Goal: Information Seeking & Learning: Learn about a topic

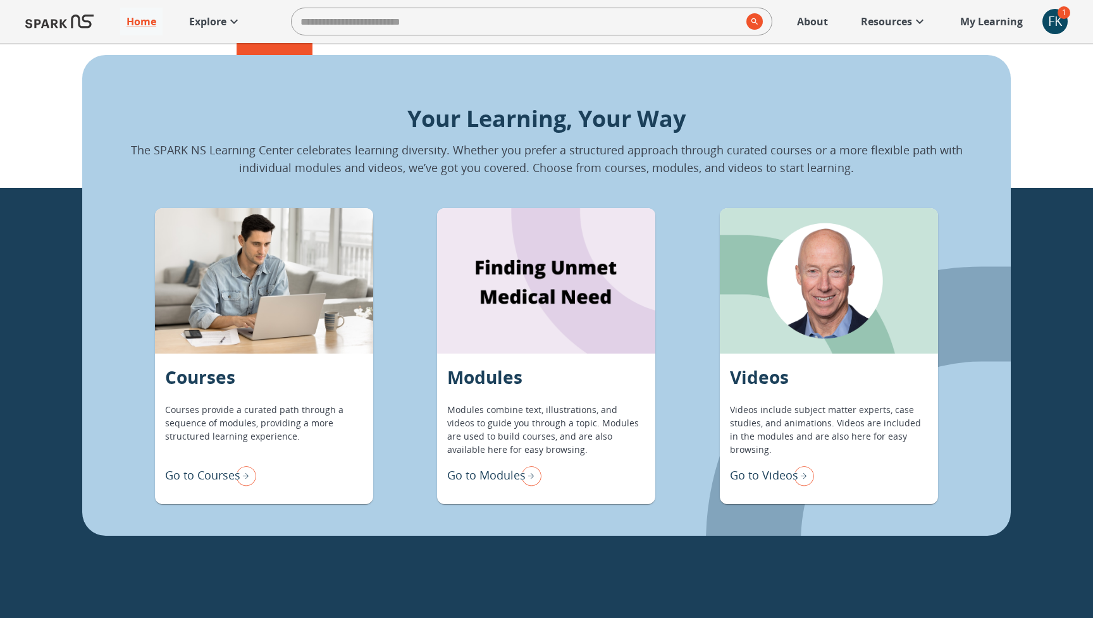
scroll to position [1056, 0]
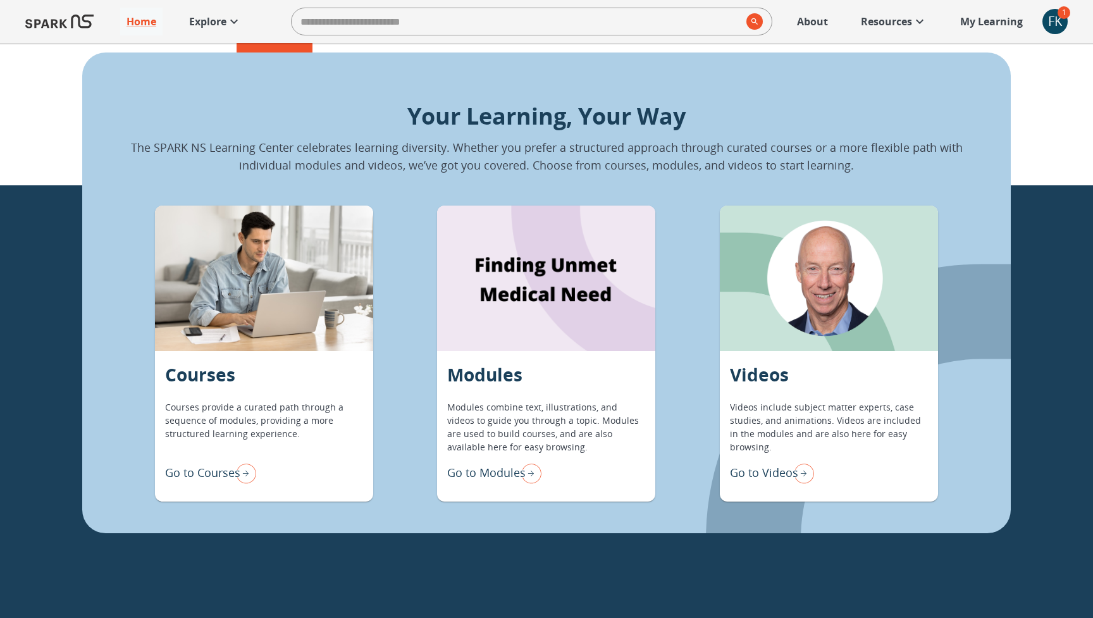
click at [244, 478] on img "Go to Courses" at bounding box center [243, 473] width 25 height 27
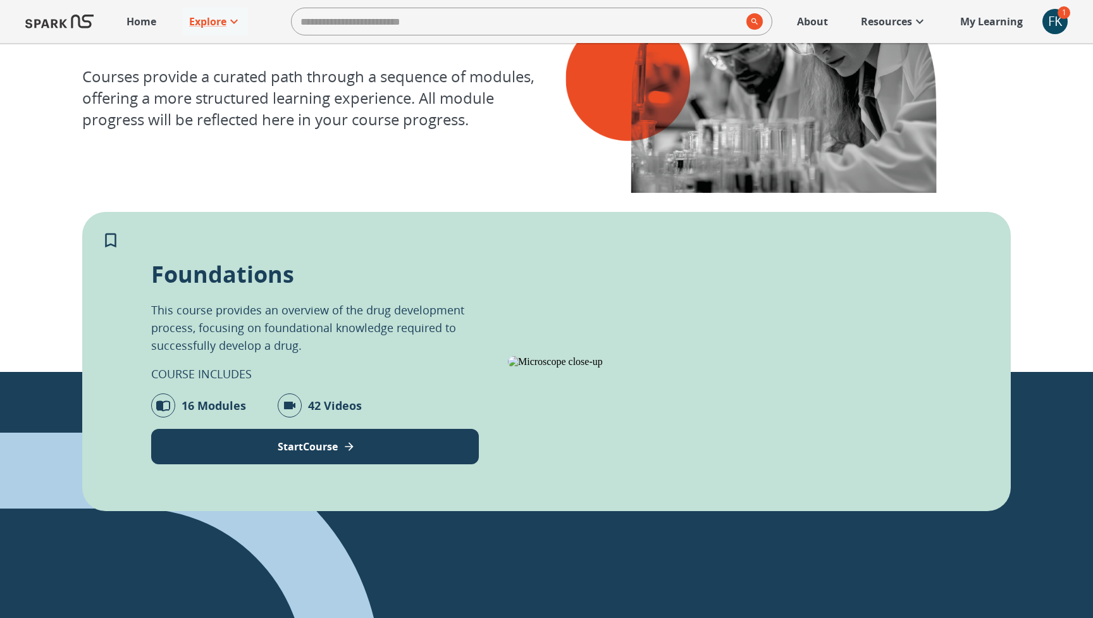
scroll to position [108, 0]
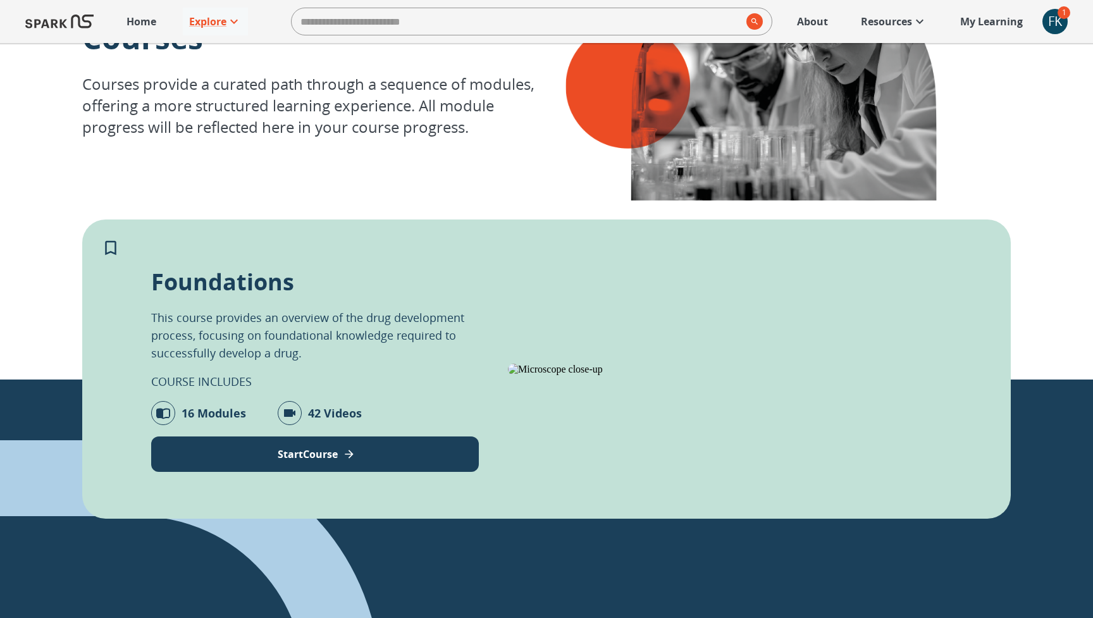
click at [324, 461] on p "Start Course" at bounding box center [308, 454] width 60 height 15
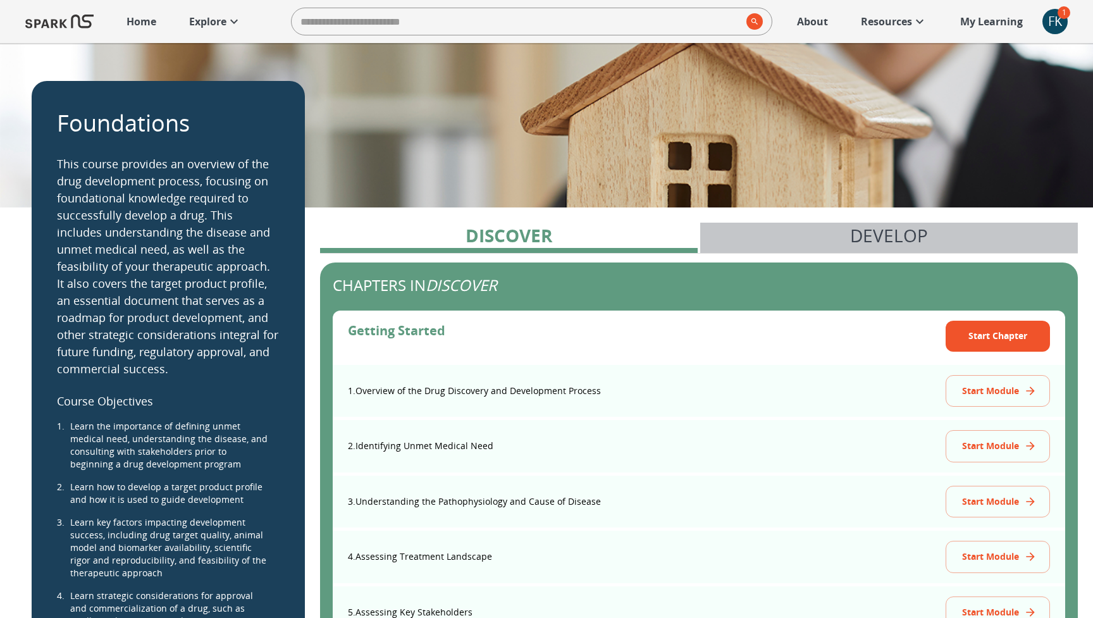
click at [878, 237] on p "Develop" at bounding box center [889, 235] width 78 height 27
click at [868, 232] on p "Develop" at bounding box center [889, 235] width 78 height 27
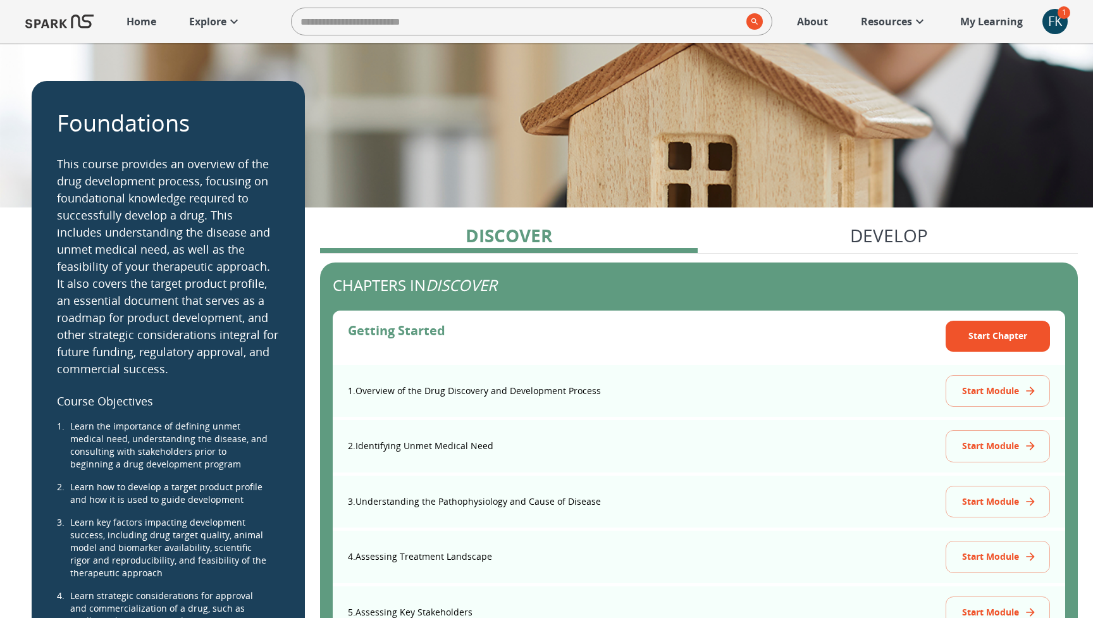
click at [1049, 22] on div "FK" at bounding box center [1054, 21] width 25 height 25
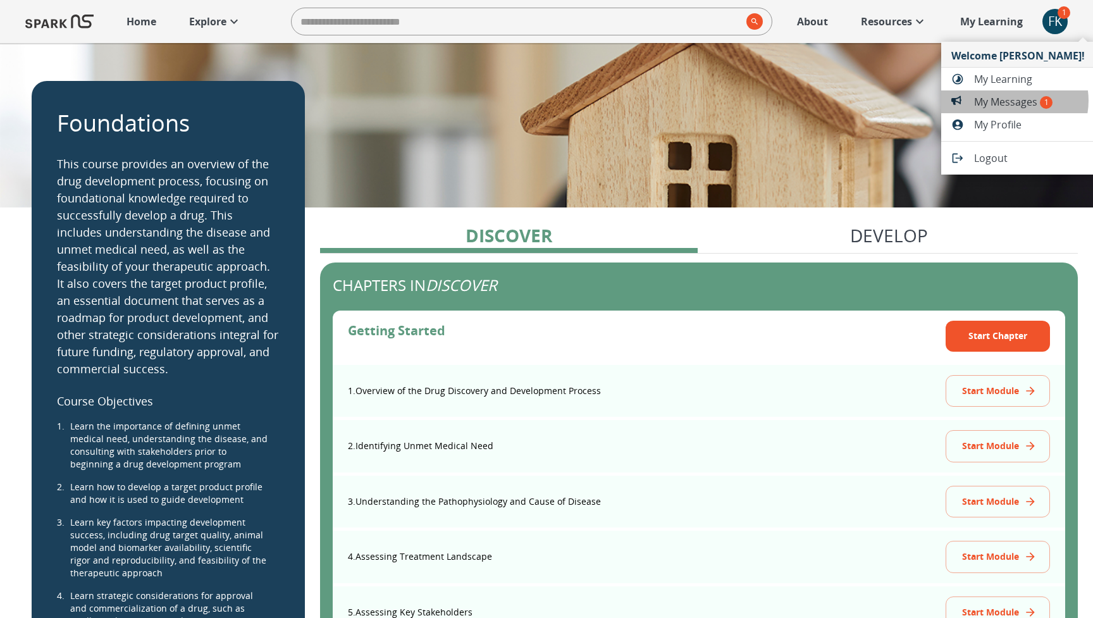
click at [1014, 101] on span "My Messages 1" at bounding box center [1029, 101] width 111 height 15
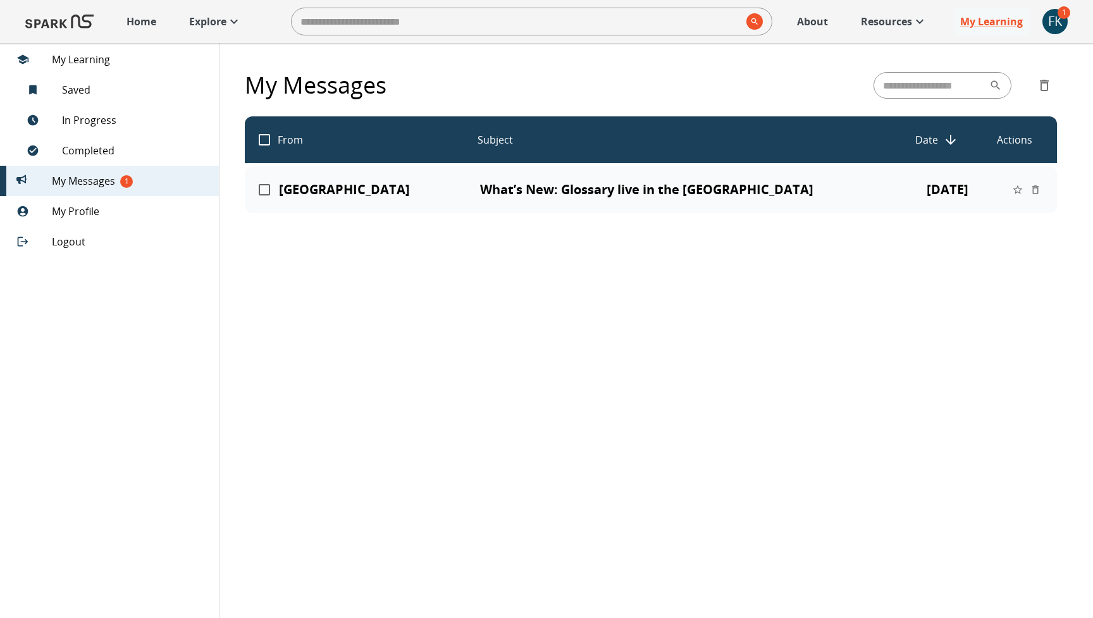
click at [684, 186] on p "What’s New: Glossary live in the [GEOGRAPHIC_DATA]" at bounding box center [683, 189] width 407 height 15
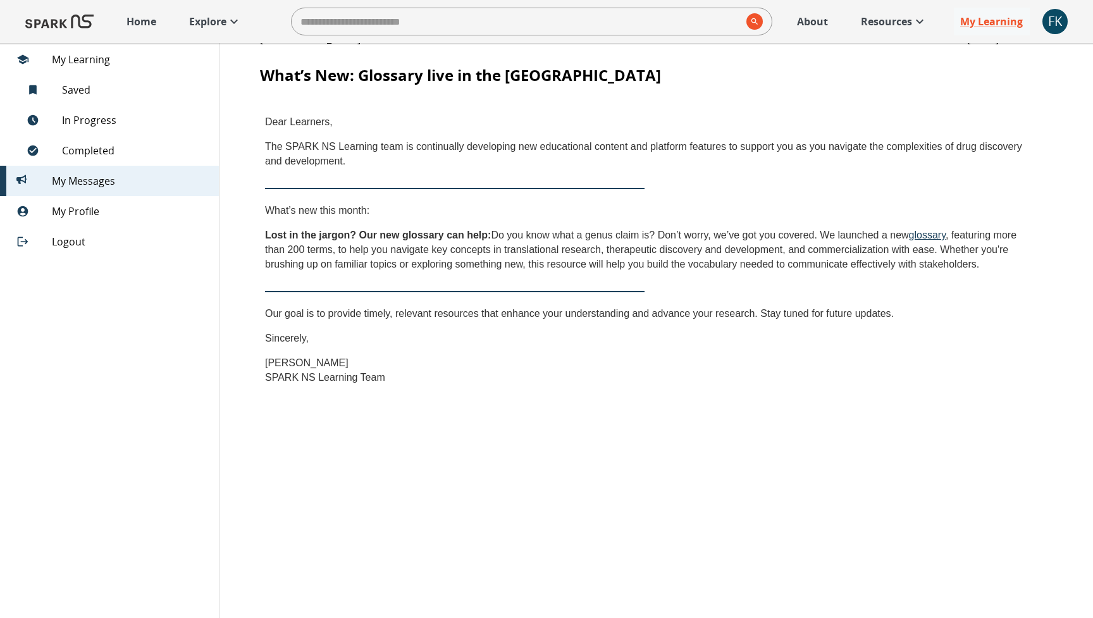
scroll to position [83, 0]
click at [92, 211] on span "My Profile" at bounding box center [130, 211] width 157 height 15
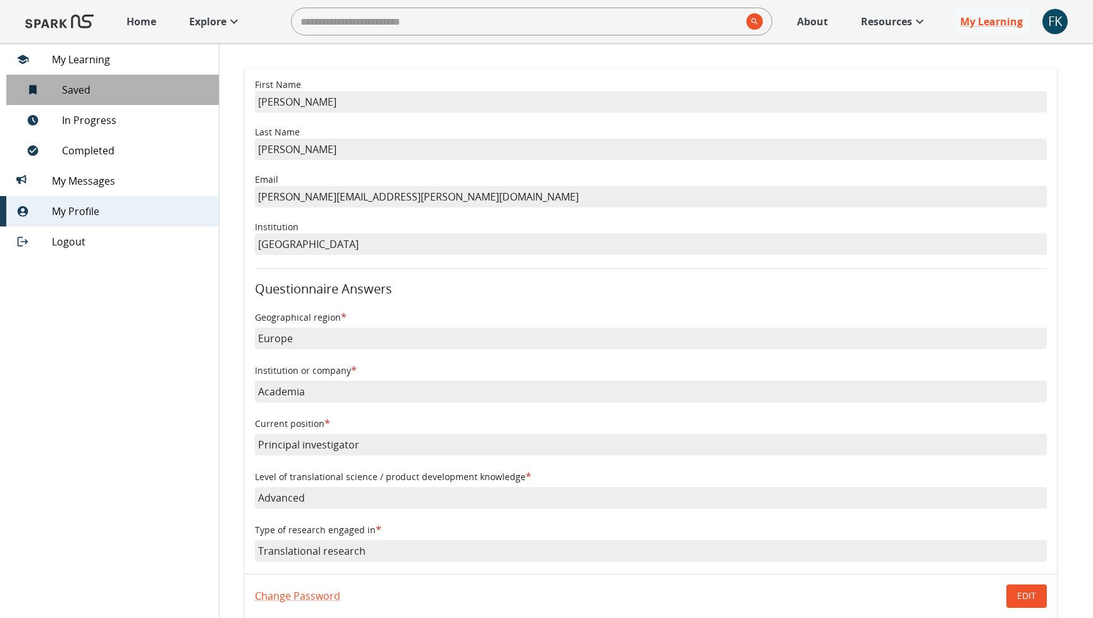
click at [77, 90] on span "Saved 0" at bounding box center [135, 89] width 147 height 15
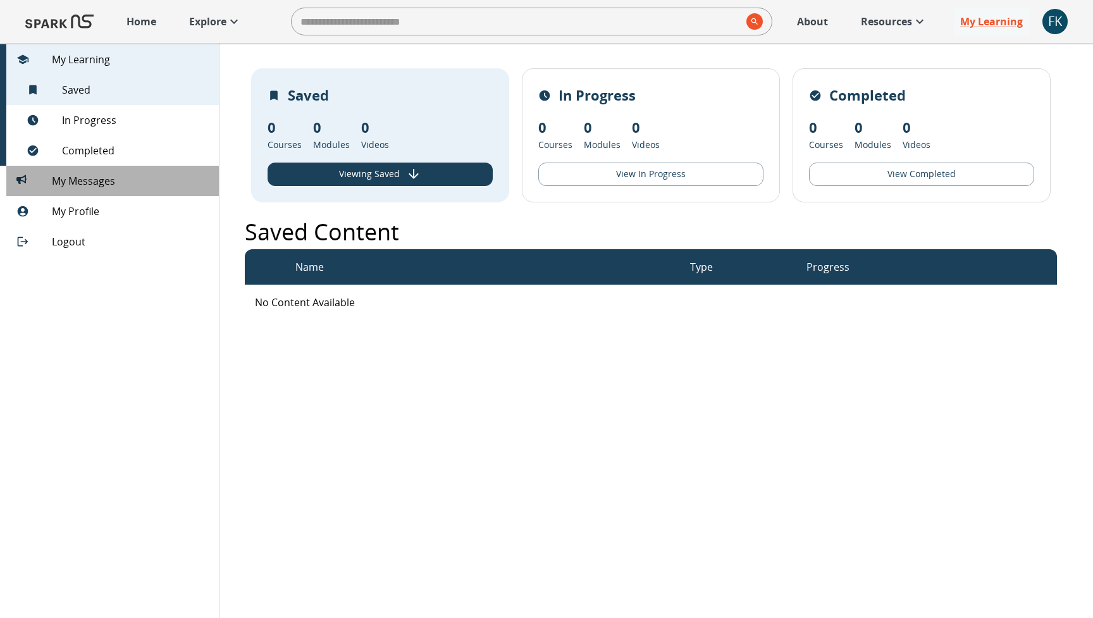
click at [89, 183] on span "My Messages 0" at bounding box center [130, 180] width 157 height 15
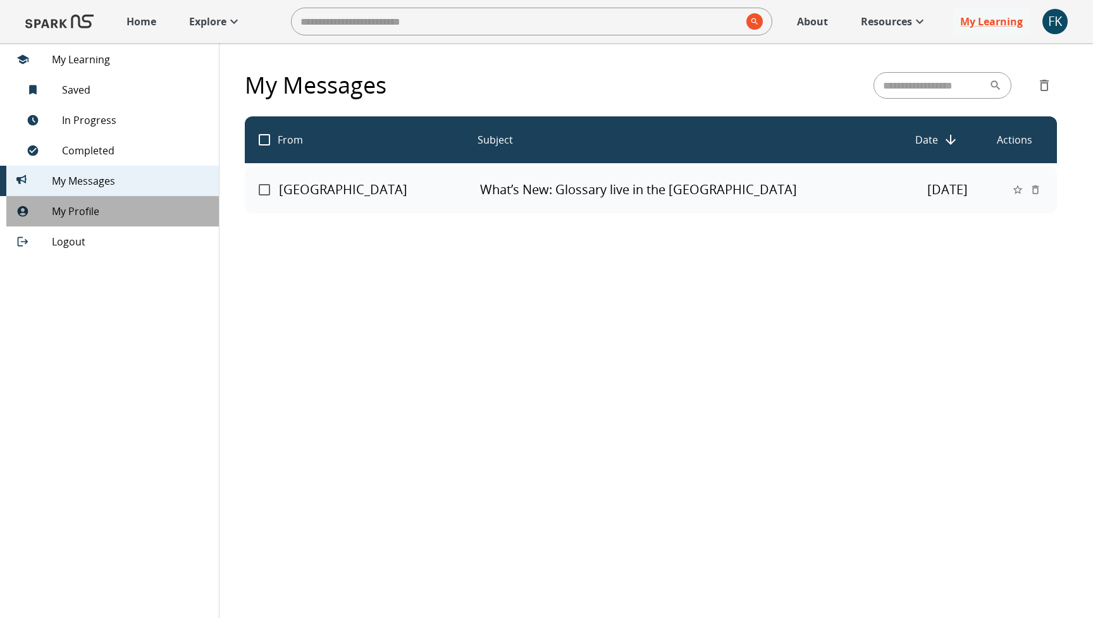
click at [84, 211] on span "My Profile" at bounding box center [130, 211] width 157 height 15
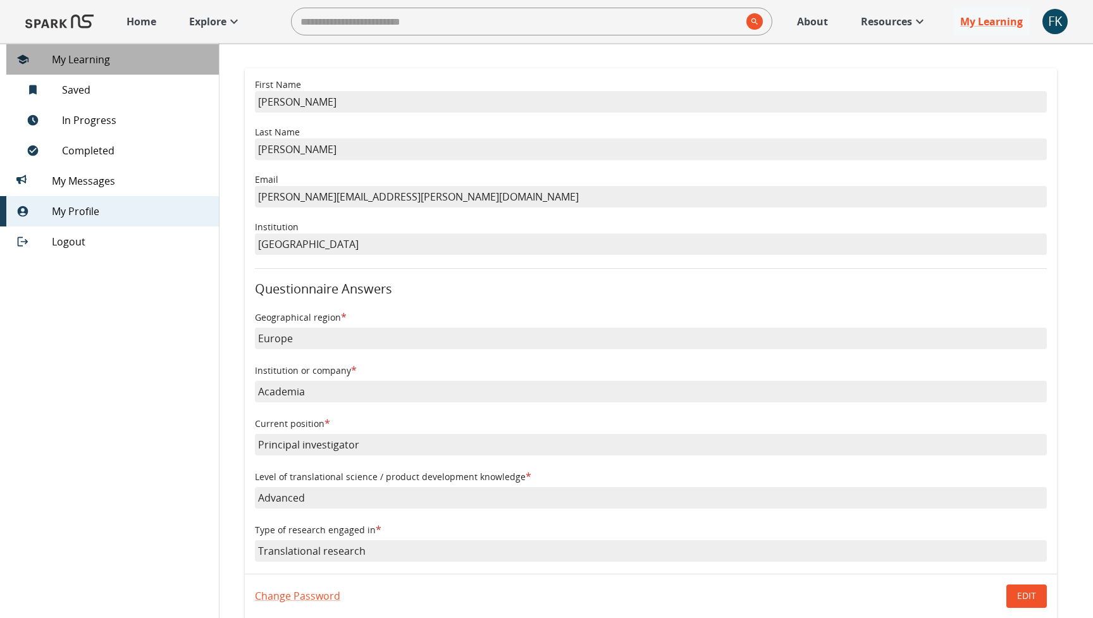
click at [83, 61] on span "My Learning" at bounding box center [130, 59] width 157 height 15
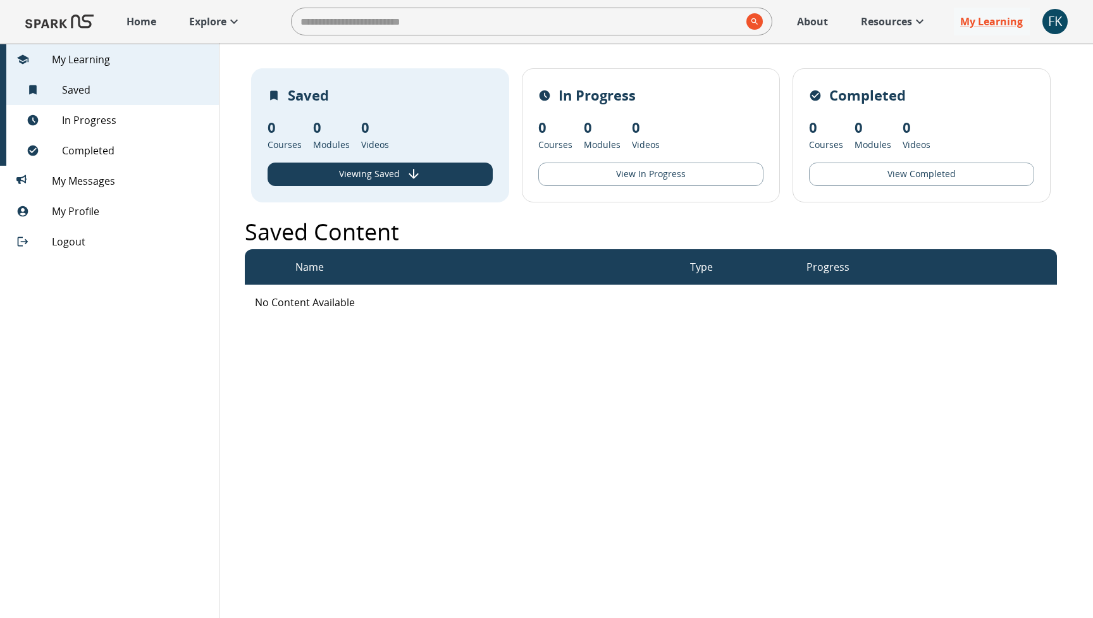
click at [137, 20] on p "Home" at bounding box center [141, 21] width 30 height 15
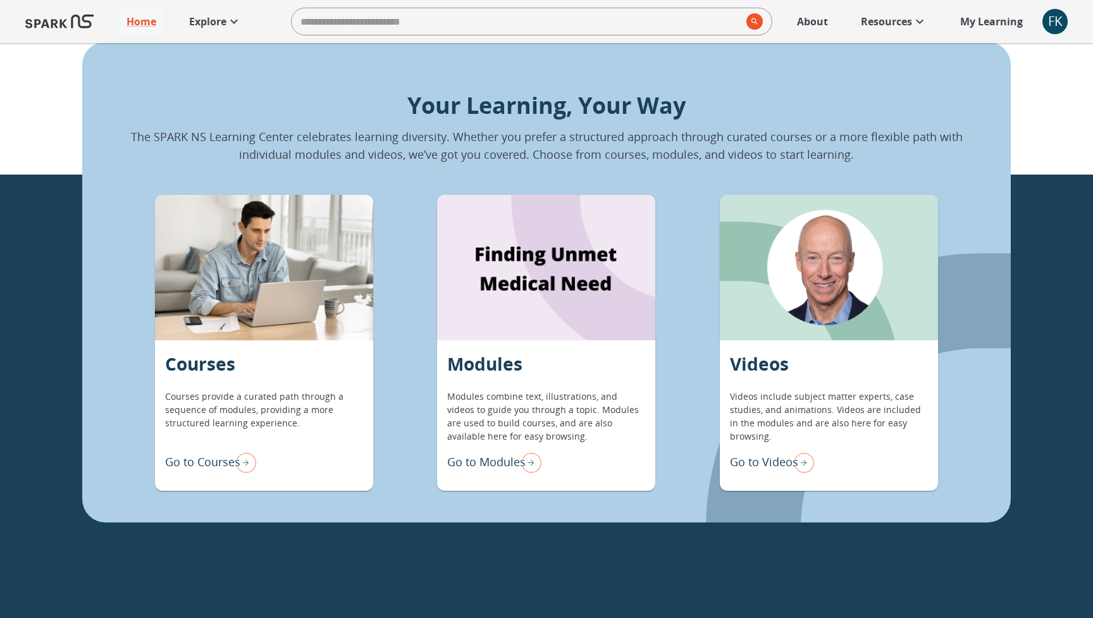
scroll to position [1068, 0]
